Goal: Task Accomplishment & Management: Manage account settings

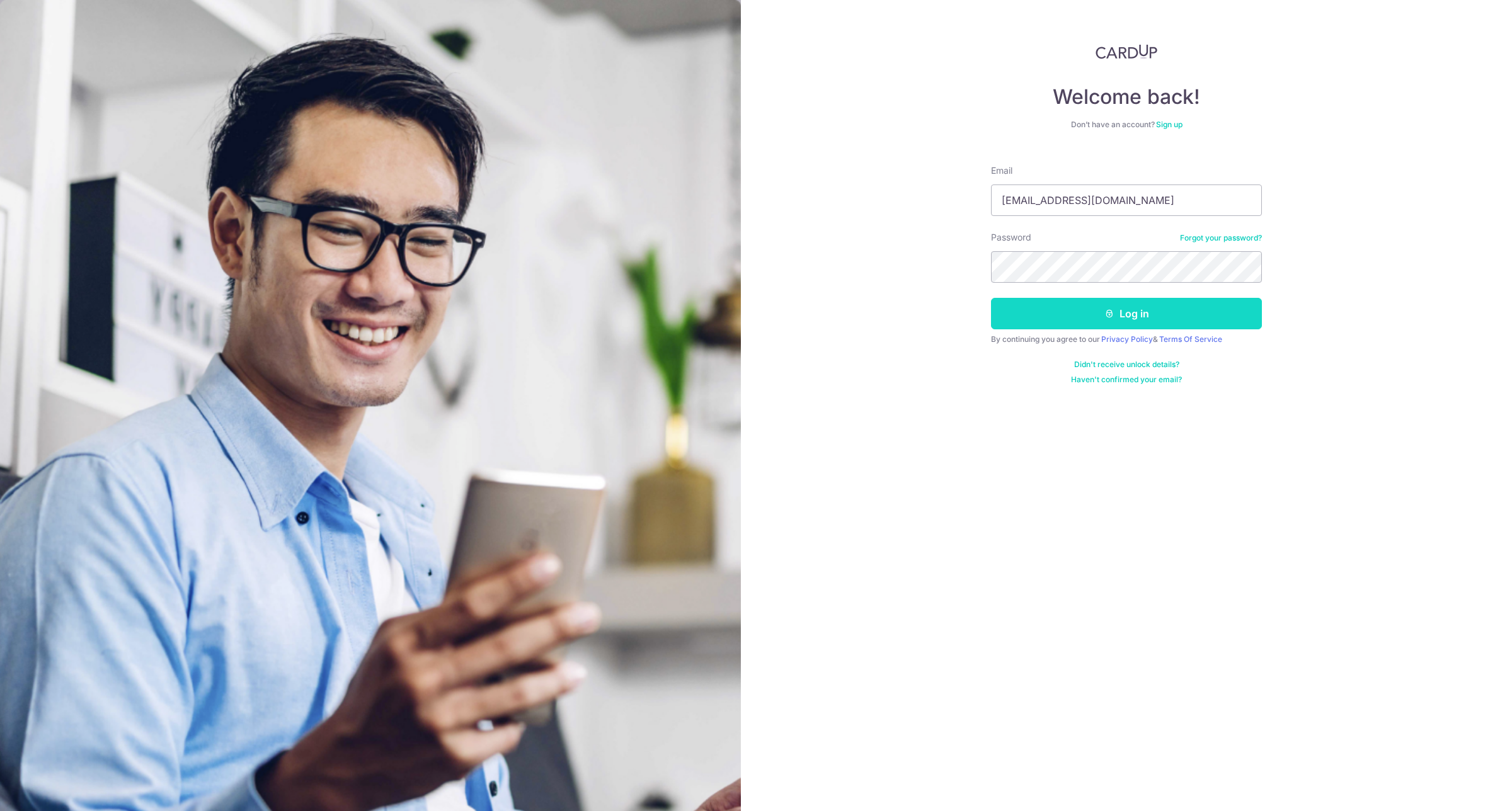
click at [1088, 312] on button "Log in" at bounding box center [1127, 314] width 271 height 31
